Goal: Find specific page/section

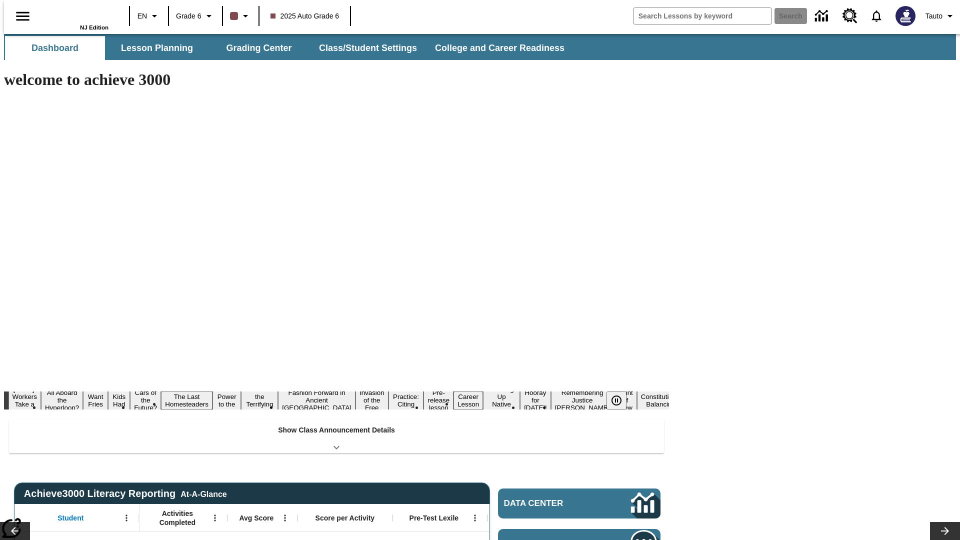
type input "-1"
